Goal: Task Accomplishment & Management: Use online tool/utility

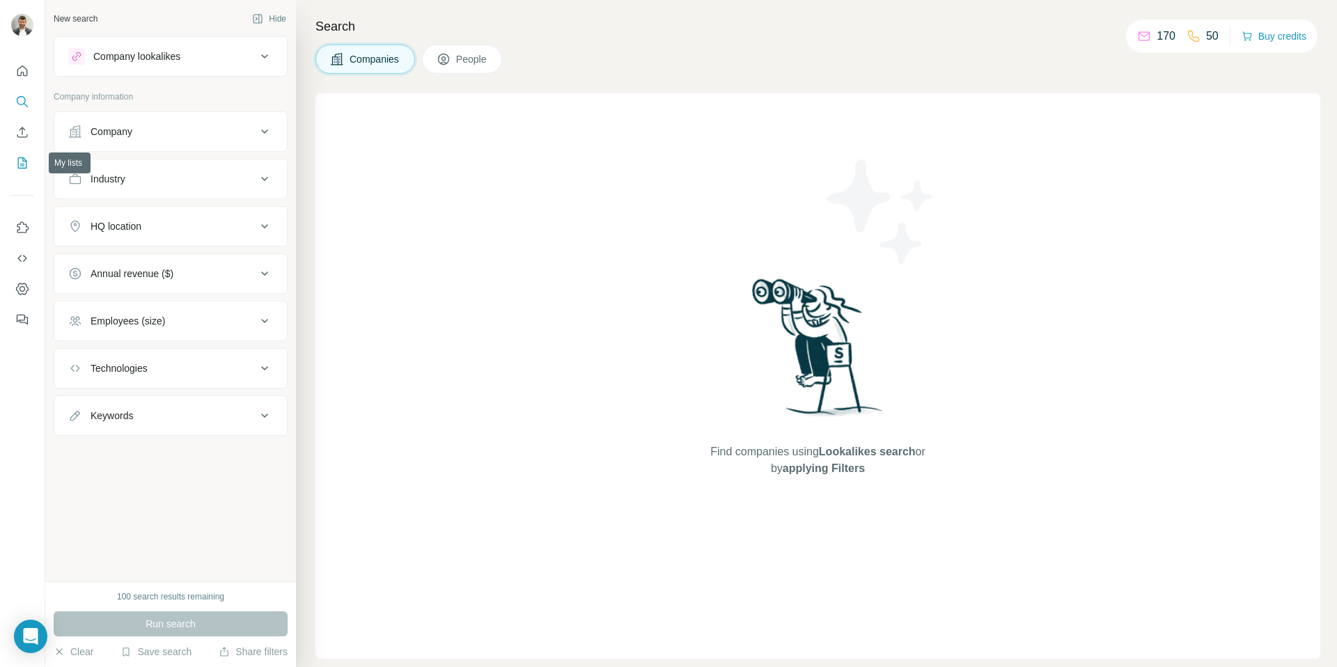
click at [24, 157] on icon "My lists" at bounding box center [22, 163] width 14 height 14
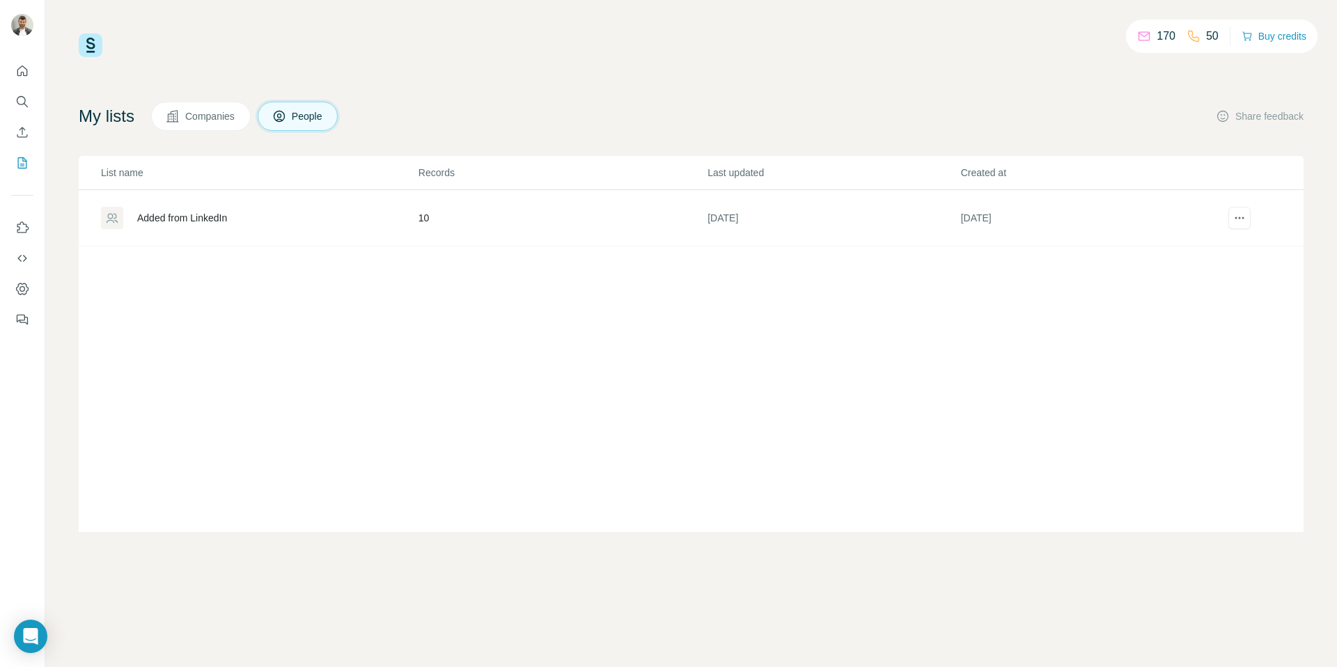
click at [221, 217] on div "Added from LinkedIn" at bounding box center [182, 218] width 90 height 14
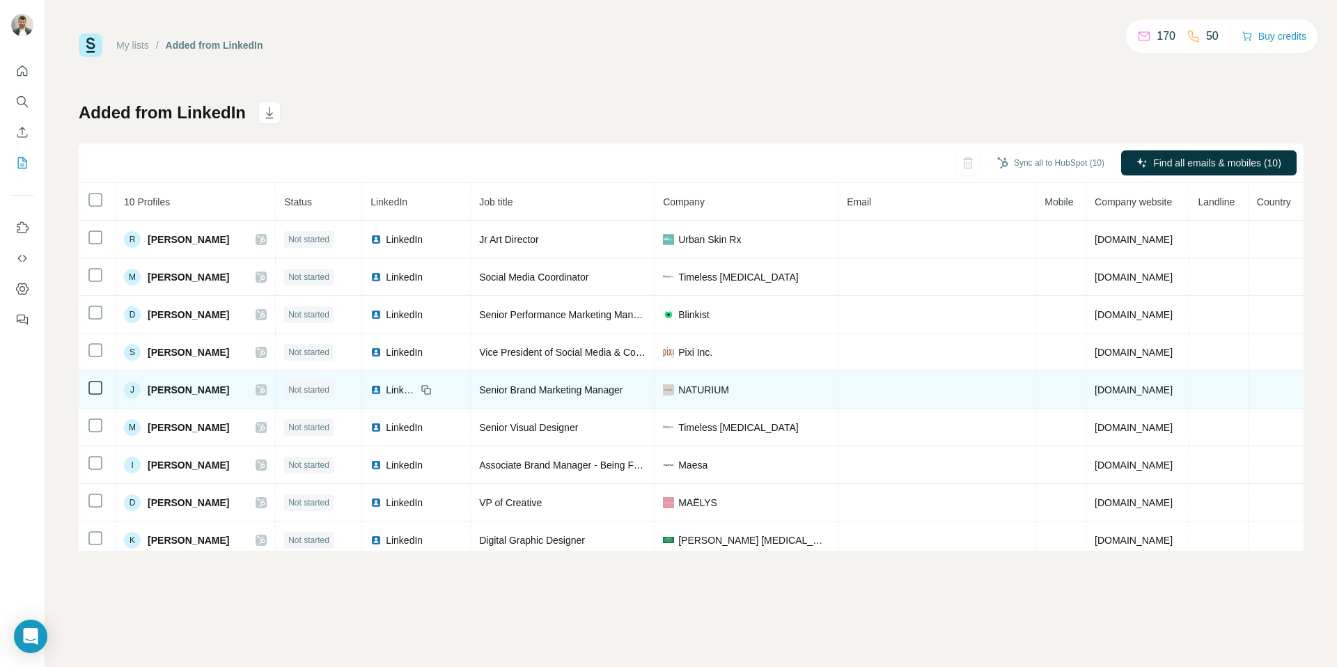
click at [202, 387] on span "[PERSON_NAME]" at bounding box center [188, 390] width 81 height 14
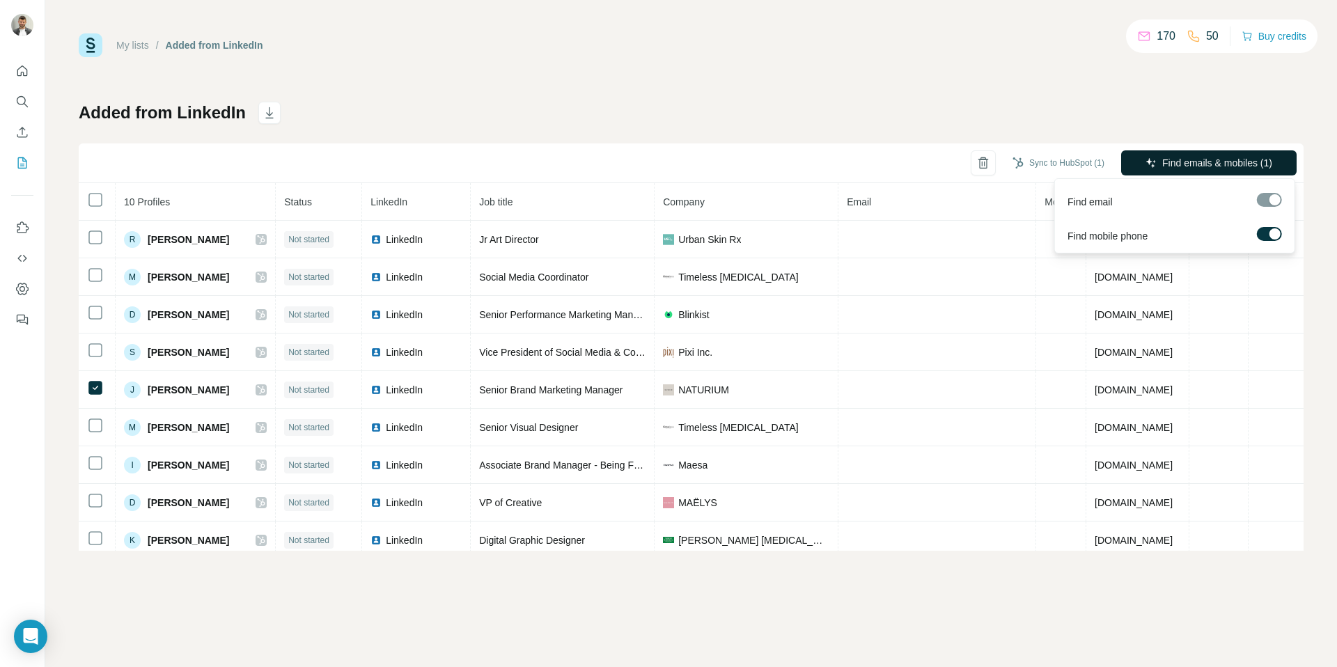
click at [1206, 162] on span "Find emails & mobiles (1)" at bounding box center [1217, 163] width 110 height 14
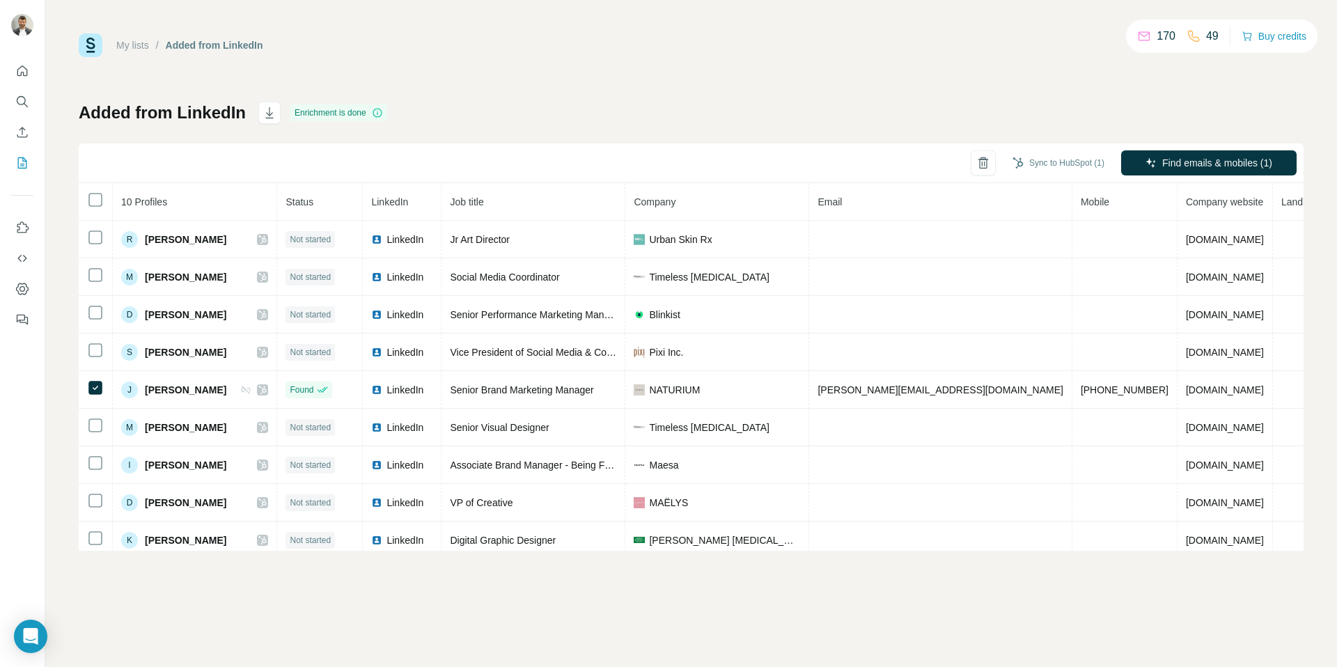
click at [1132, 83] on div "My lists / Added from LinkedIn 170 49 Buy credits Added from LinkedIn Enrichmen…" at bounding box center [691, 291] width 1225 height 517
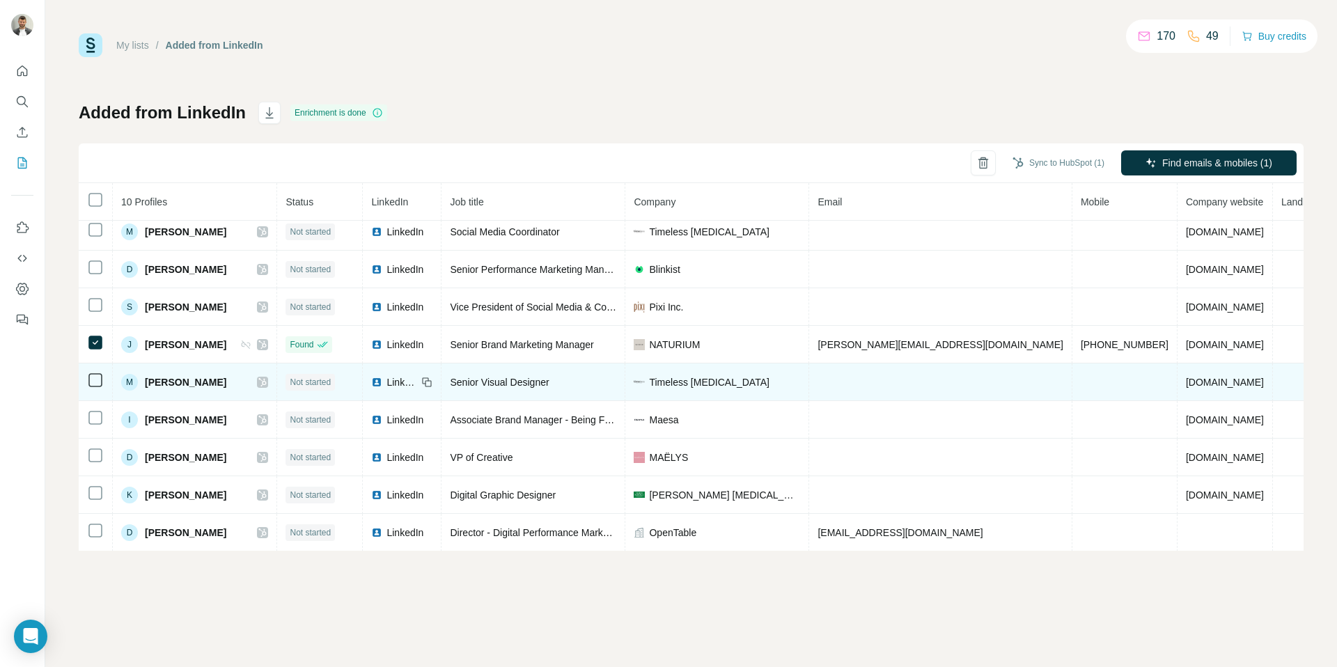
scroll to position [46, 0]
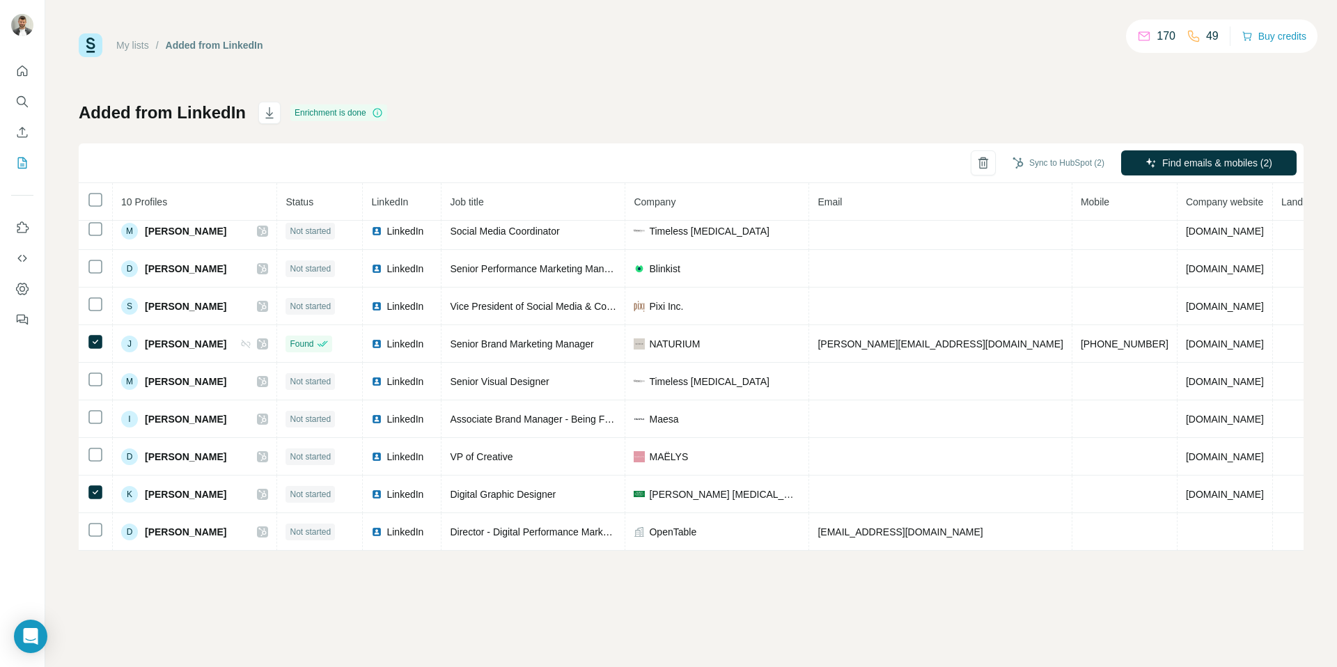
click at [709, 83] on div "My lists / Added from LinkedIn 170 49 Buy credits Added from LinkedIn Enrichmen…" at bounding box center [691, 291] width 1225 height 517
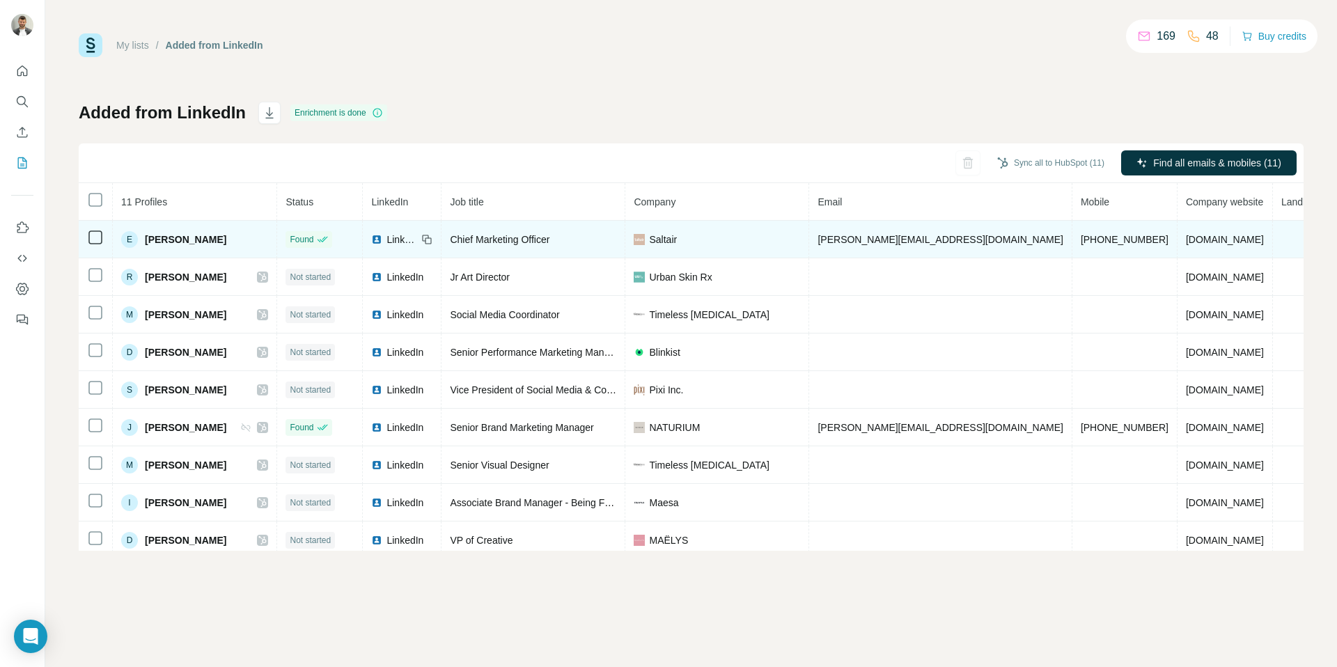
click at [199, 241] on div "E [PERSON_NAME]" at bounding box center [194, 239] width 147 height 17
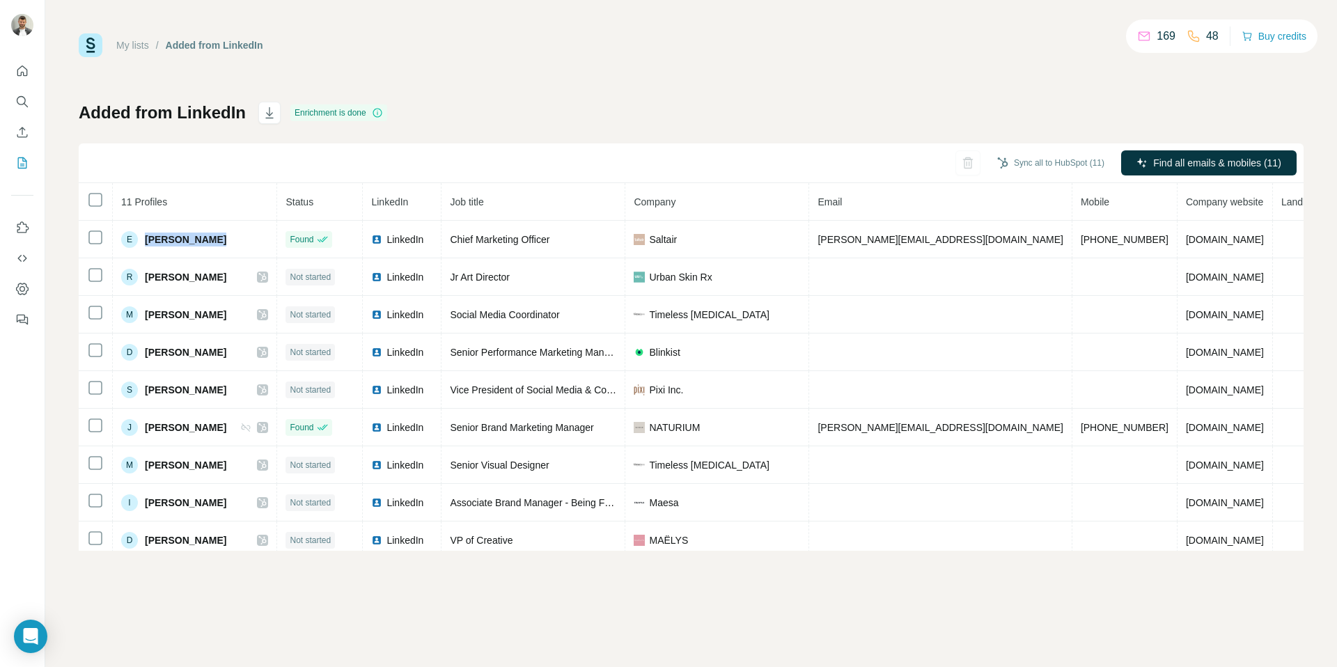
copy span "[PERSON_NAME]"
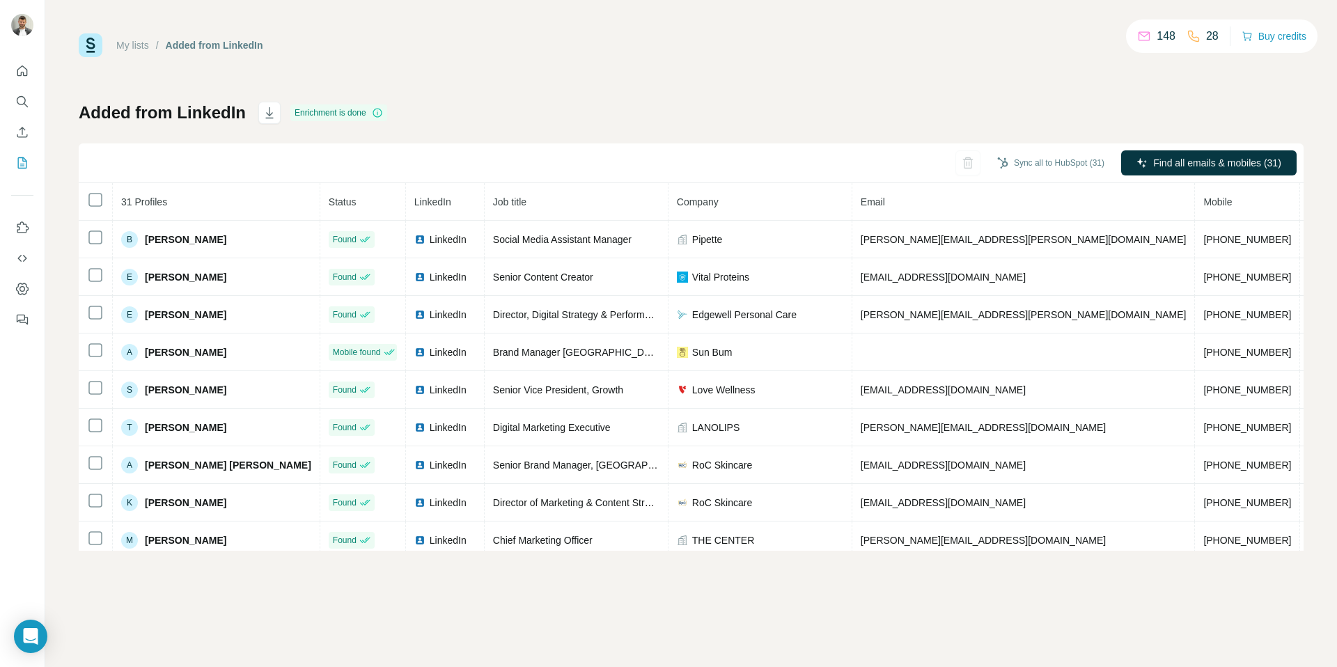
click at [154, 201] on span "31 Profiles" at bounding box center [144, 201] width 46 height 11
click at [335, 115] on div "Enrichment is done" at bounding box center [338, 112] width 97 height 17
click at [488, 64] on div "My lists / Added from LinkedIn 148 28 Buy credits Added from LinkedIn Enrichmen…" at bounding box center [691, 291] width 1225 height 517
click at [987, 117] on div "Added from LinkedIn Enrichment is done Sync all to HubSpot (31) Find all emails…" at bounding box center [691, 326] width 1225 height 449
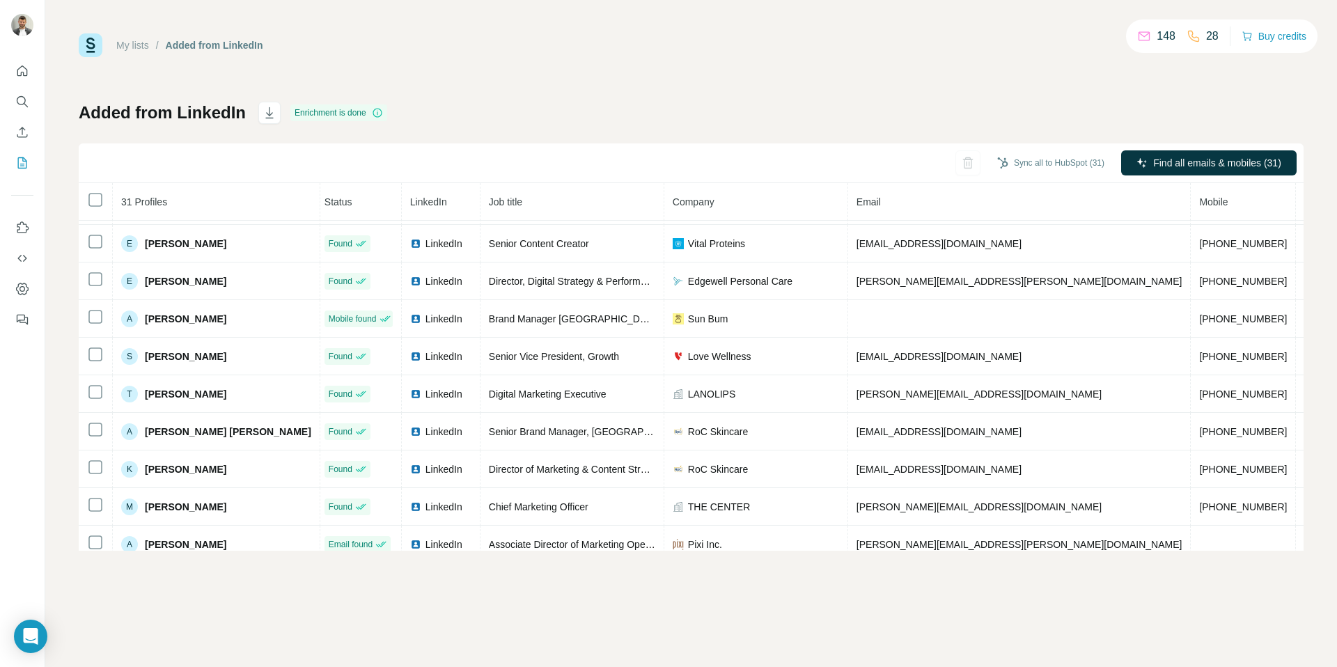
scroll to position [0, 4]
